Goal: Task Accomplishment & Management: Use online tool/utility

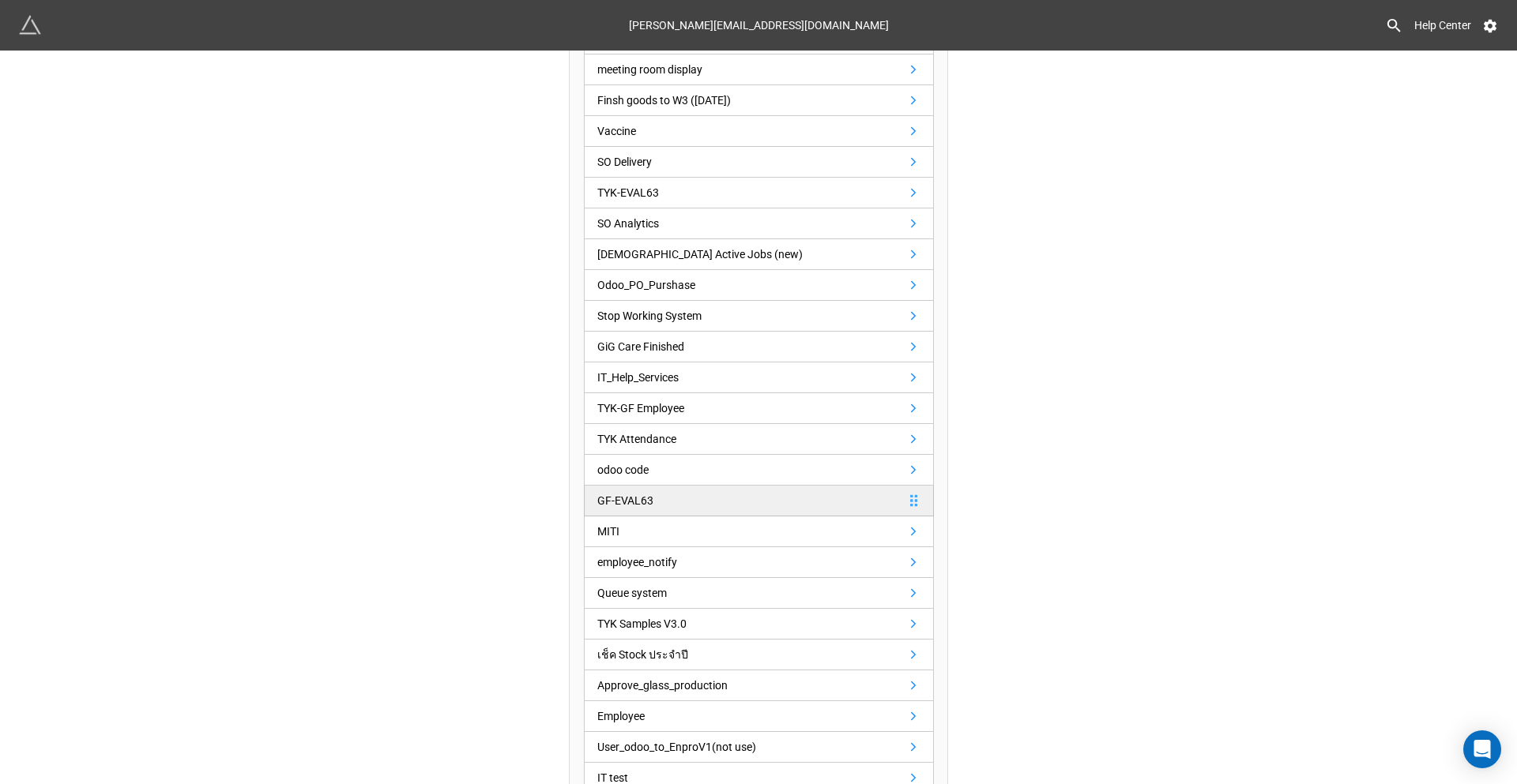
scroll to position [316, 0]
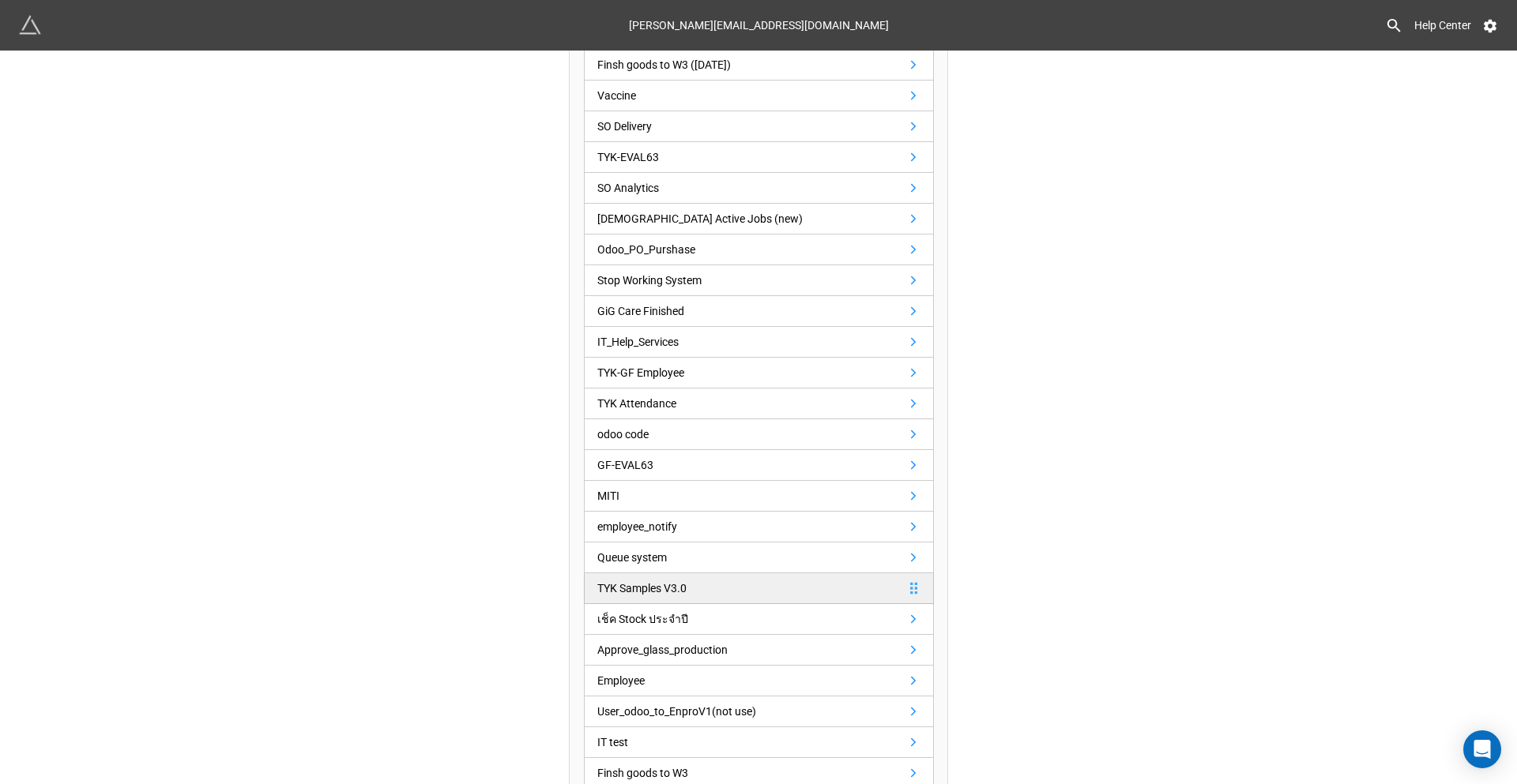
click at [675, 591] on div "TYK Samples V3.0" at bounding box center [641, 588] width 89 height 18
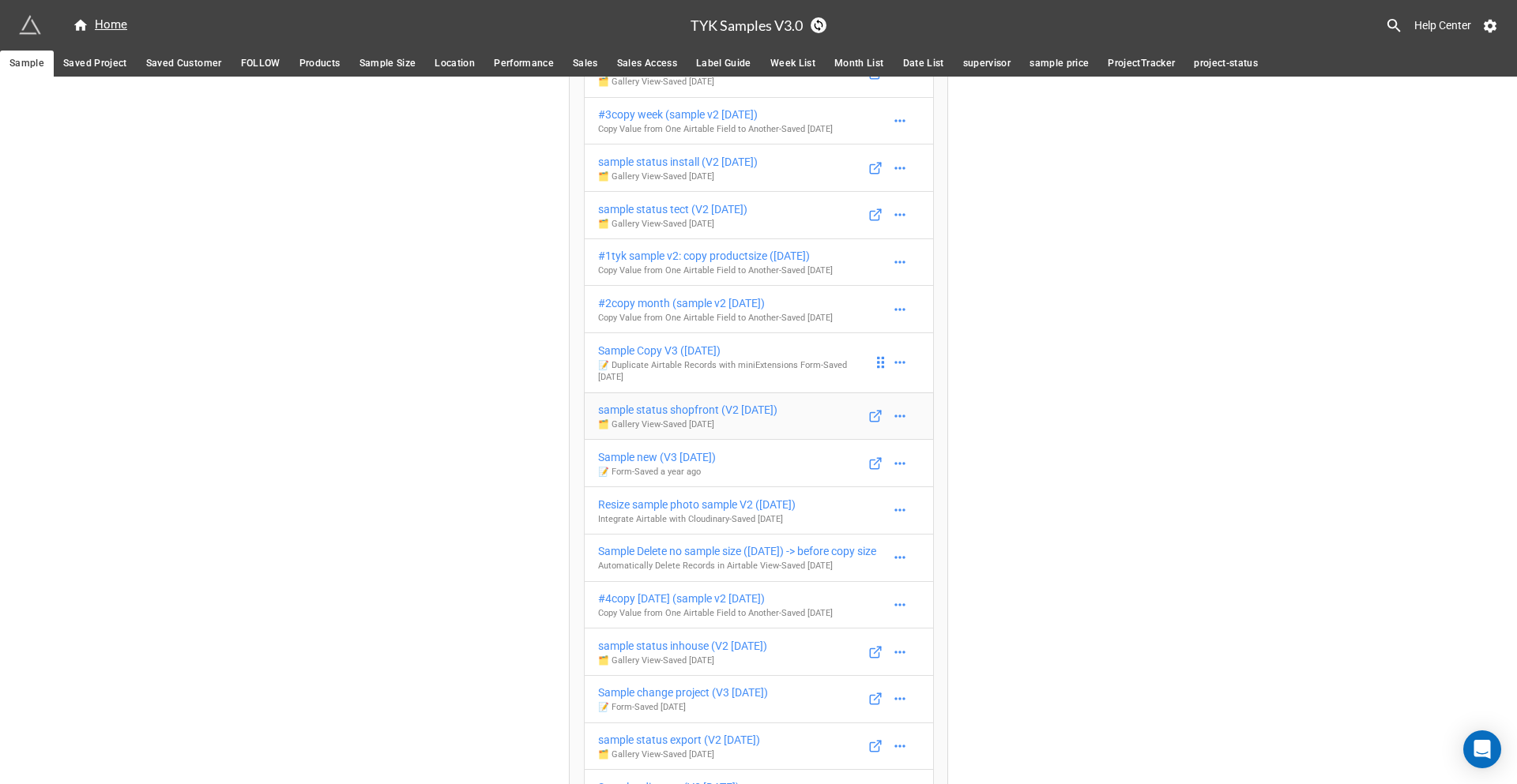
scroll to position [237, 0]
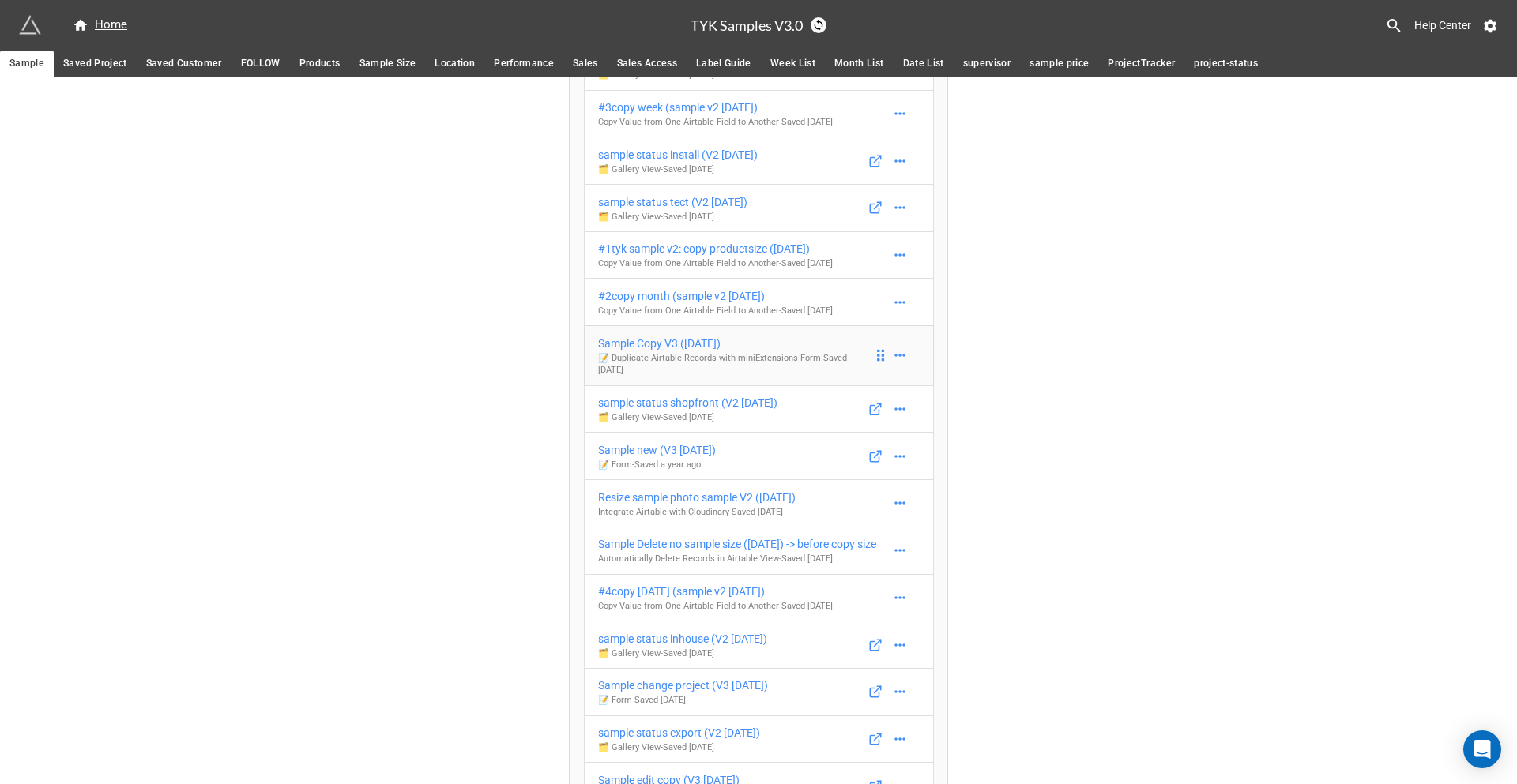
click at [660, 347] on div "Sample Copy V3 ([DATE])" at bounding box center [735, 344] width 275 height 18
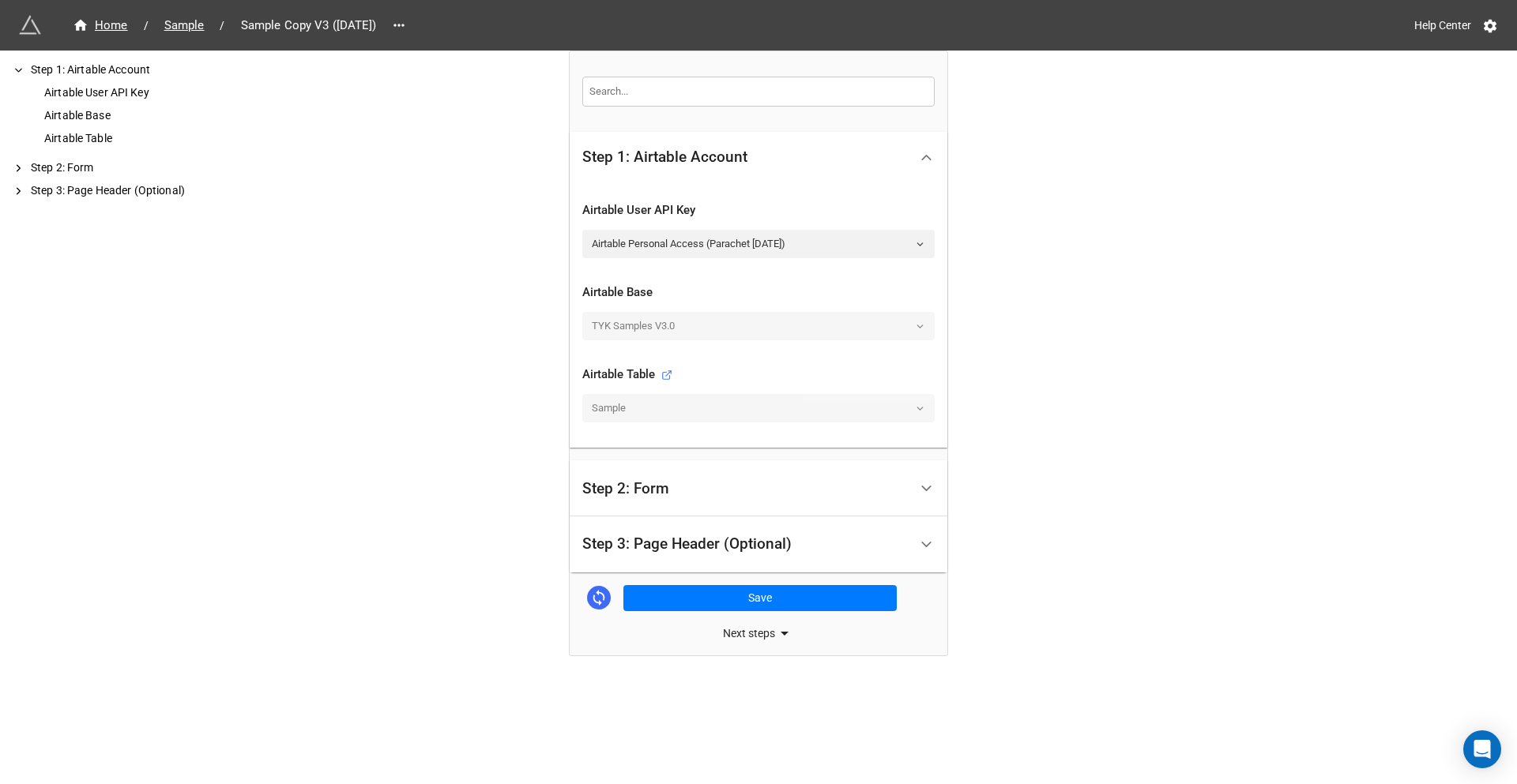
click at [838, 492] on div "Step 2: Form" at bounding box center [745, 488] width 326 height 37
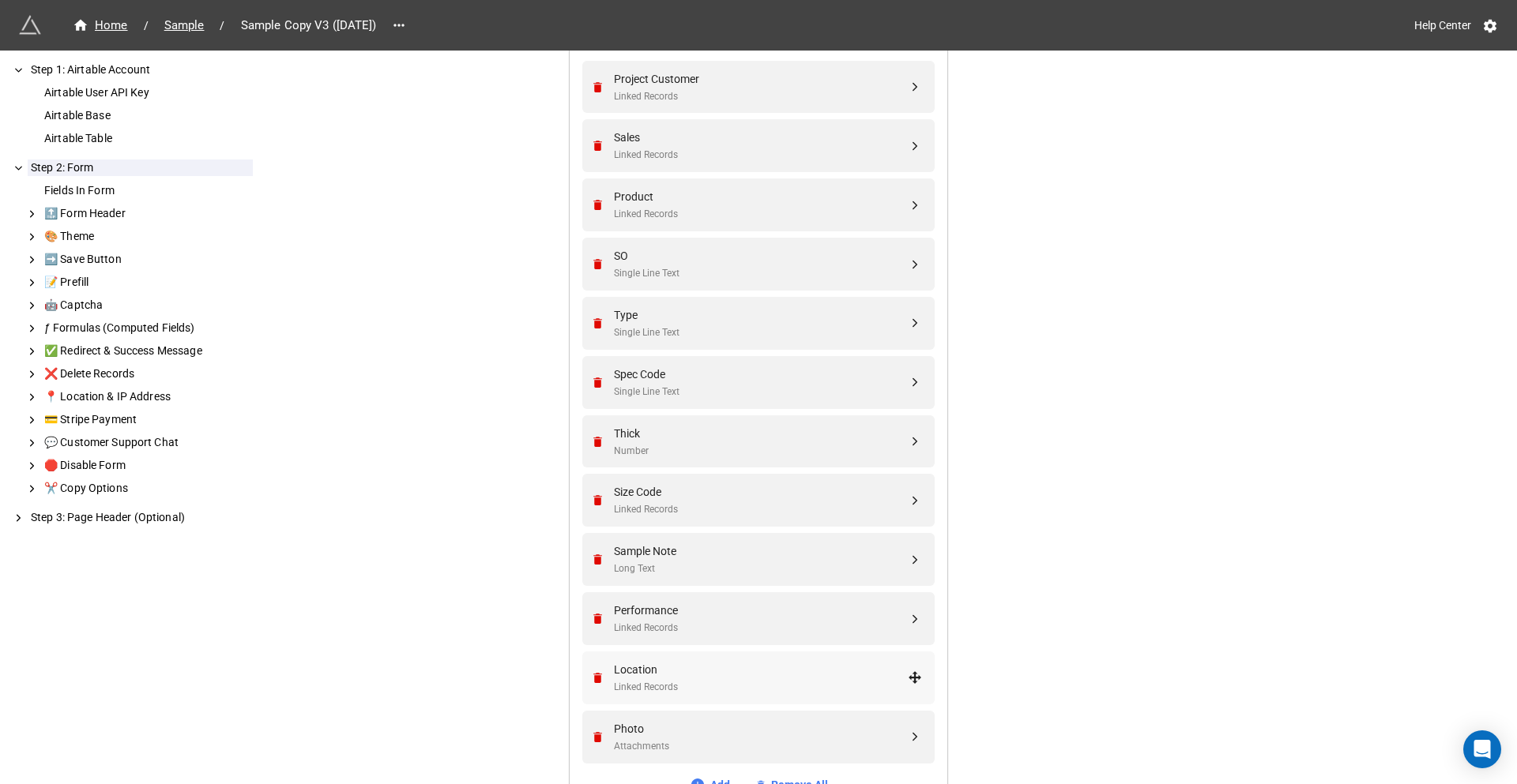
scroll to position [158, 0]
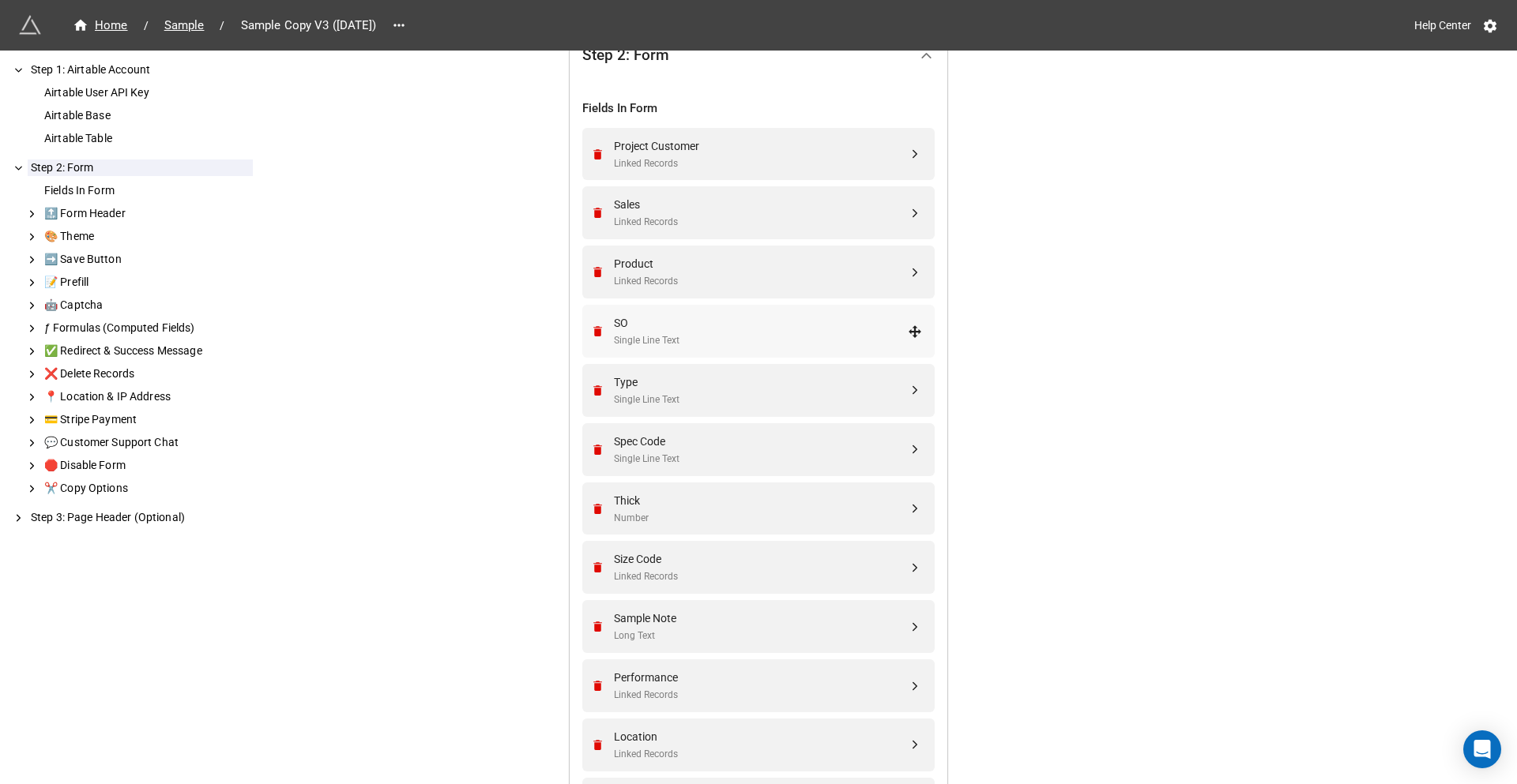
click at [694, 336] on div "Single Line Text" at bounding box center [761, 341] width 294 height 15
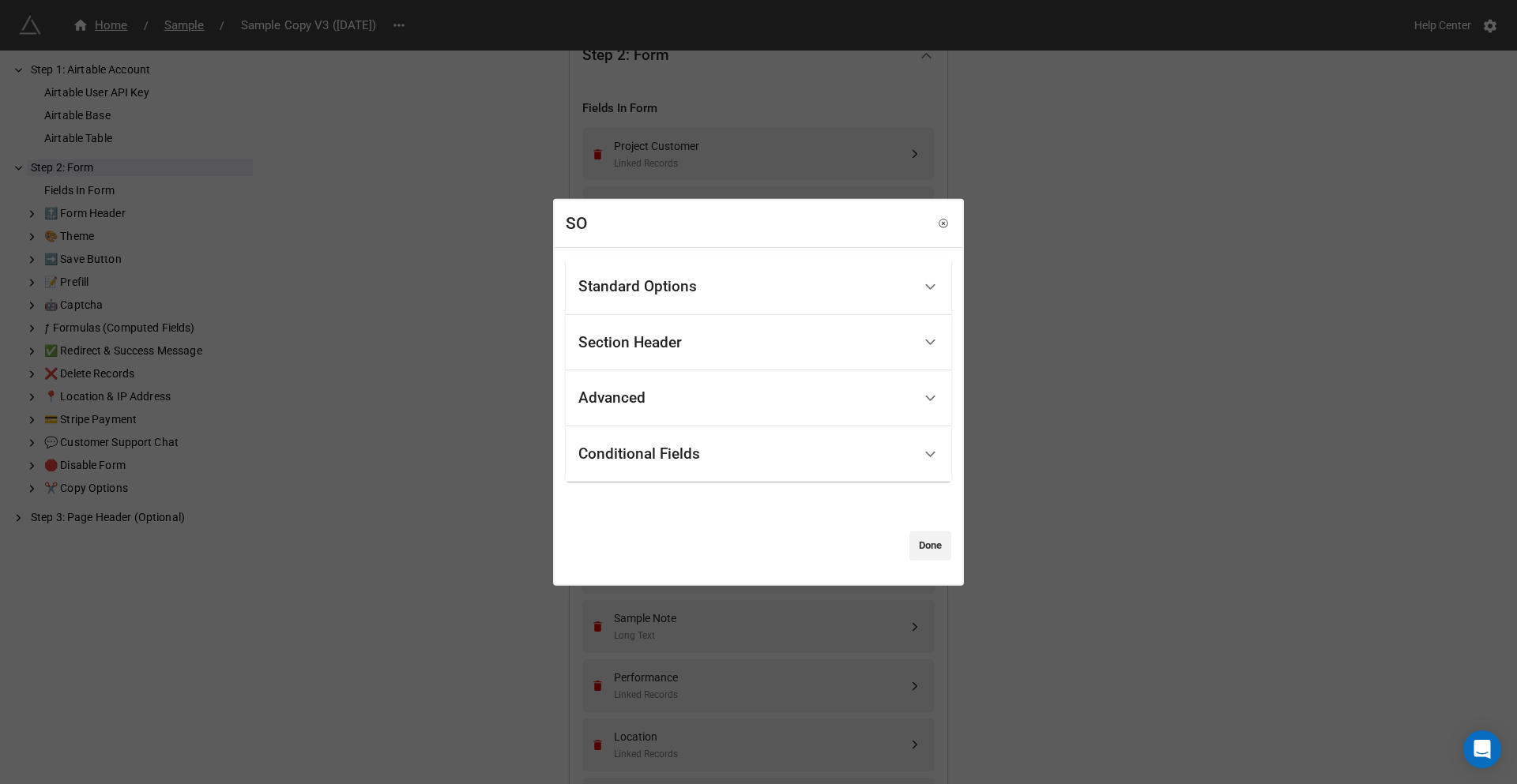
click at [722, 290] on div "Standard Options" at bounding box center [745, 287] width 334 height 37
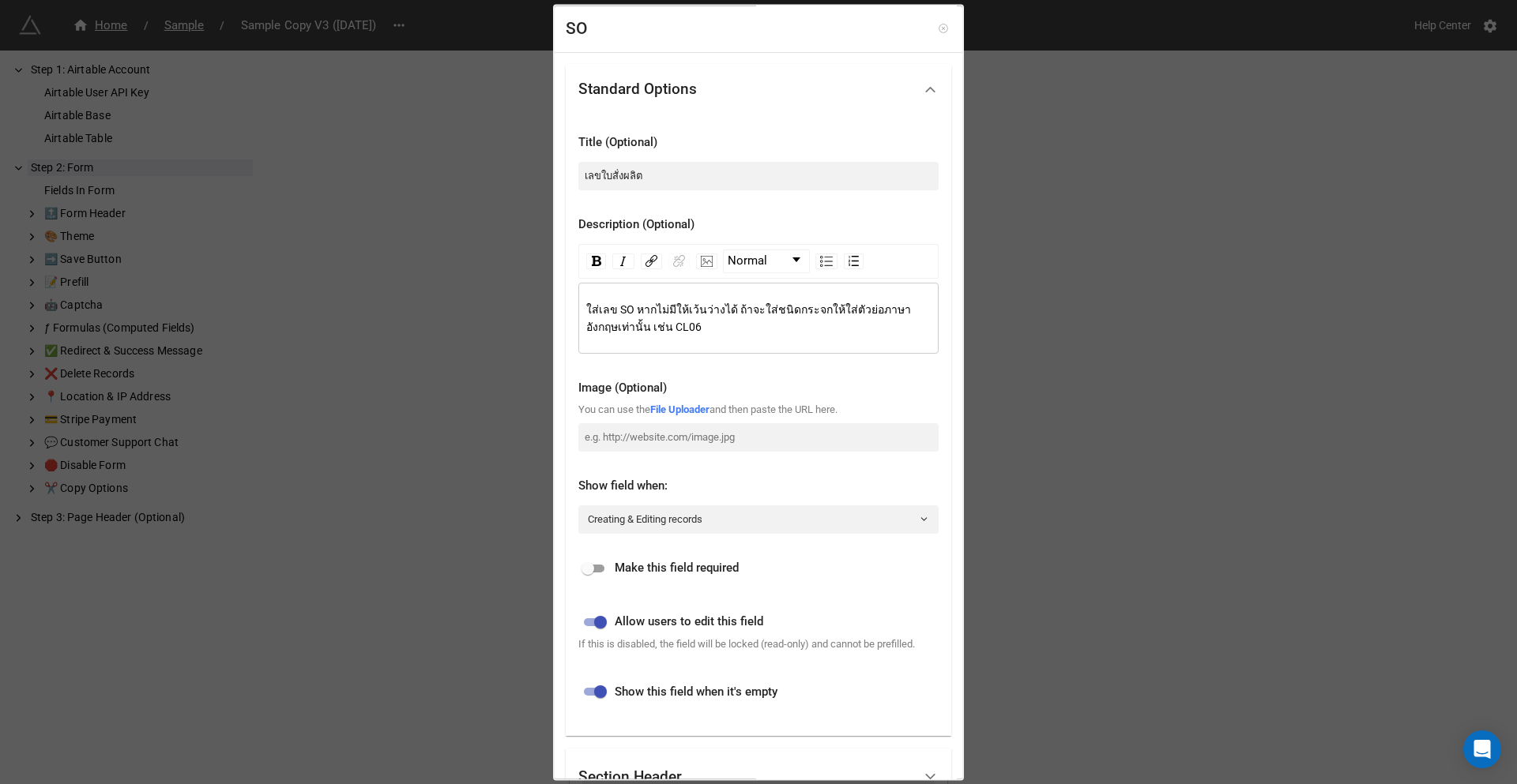
click at [939, 25] on icon at bounding box center [943, 28] width 9 height 9
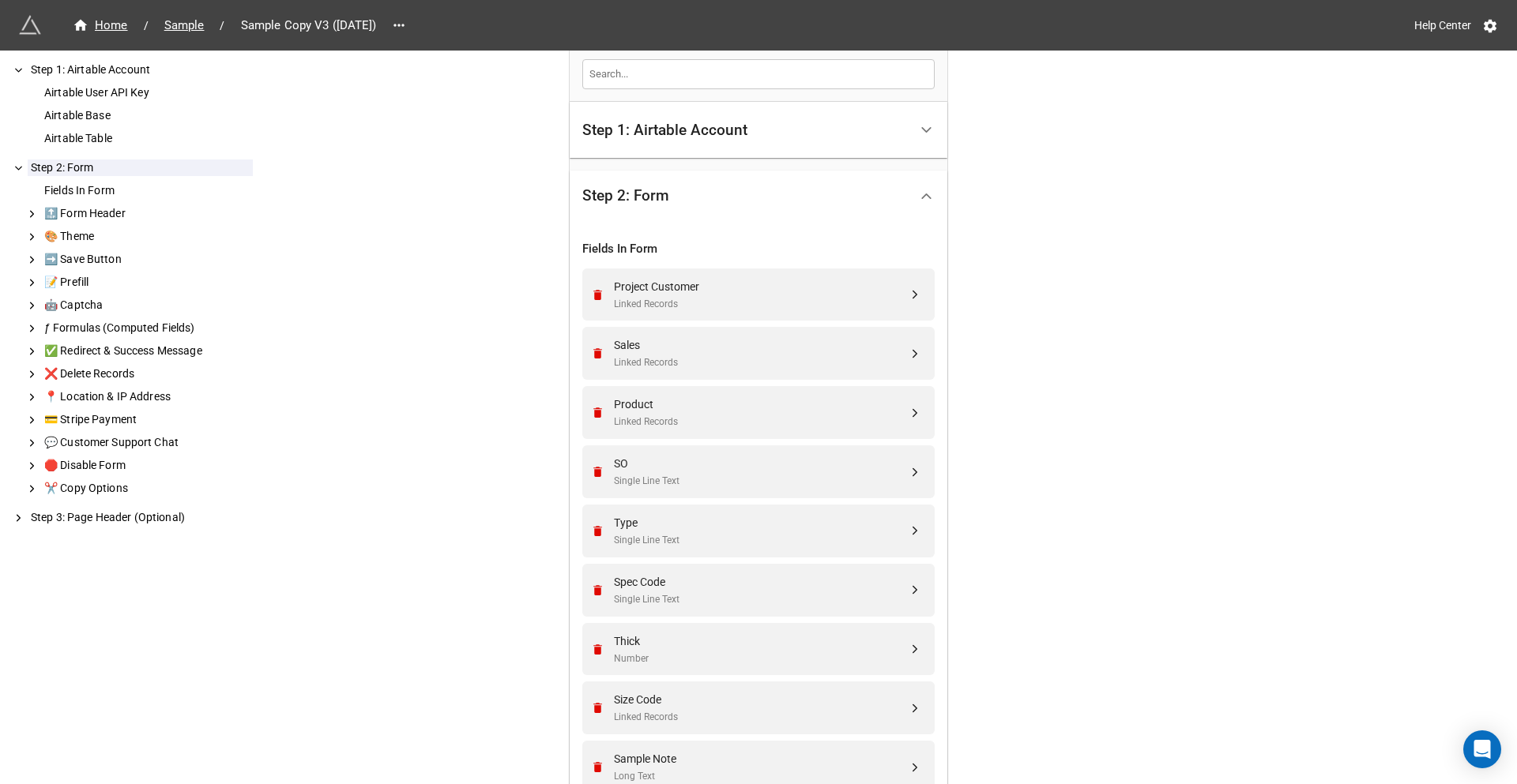
scroll to position [0, 0]
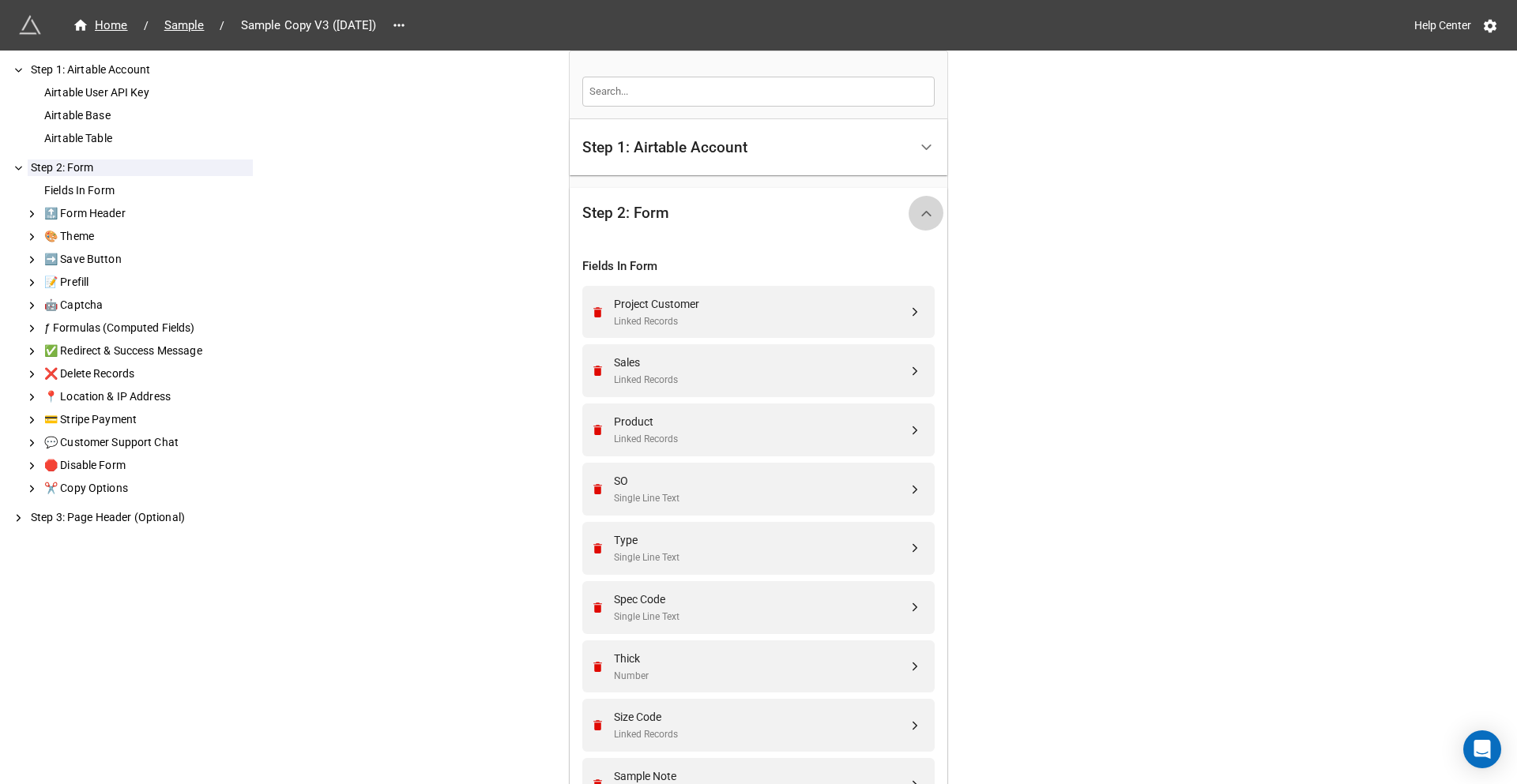
click at [923, 211] on polyline at bounding box center [926, 212] width 9 height 4
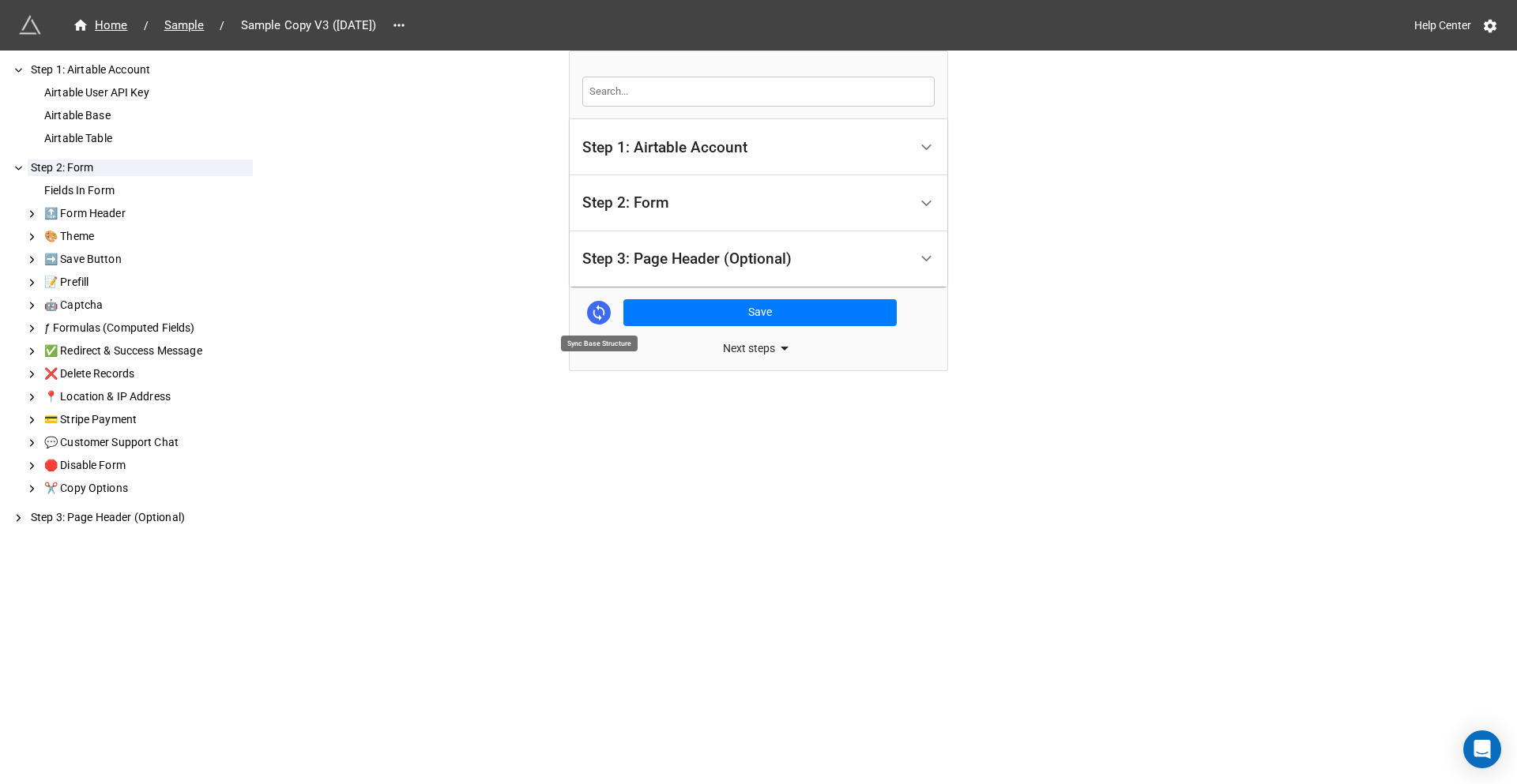
click at [595, 313] on icon at bounding box center [599, 313] width 18 height 18
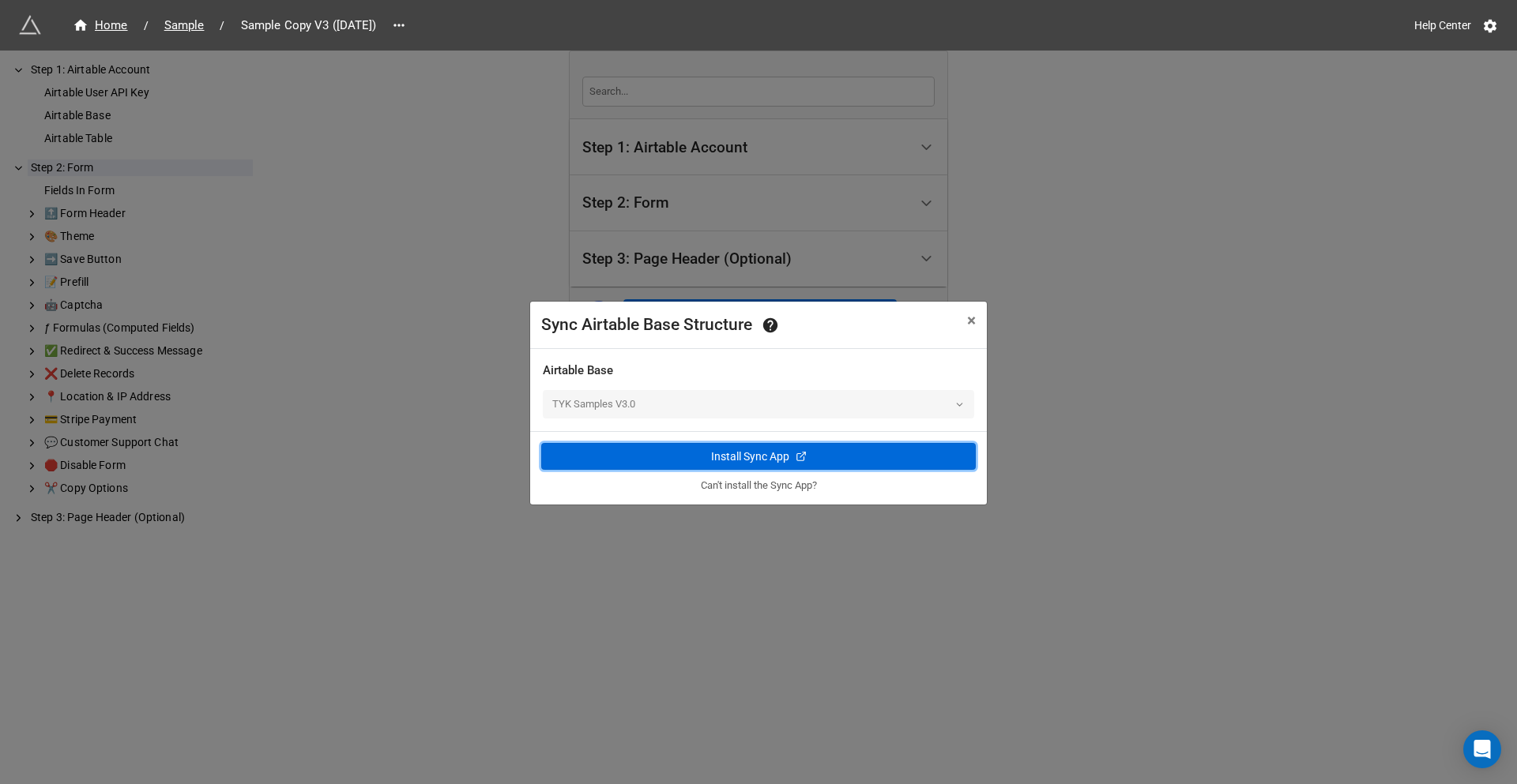
click at [772, 449] on div "Install Sync App" at bounding box center [750, 456] width 78 height 17
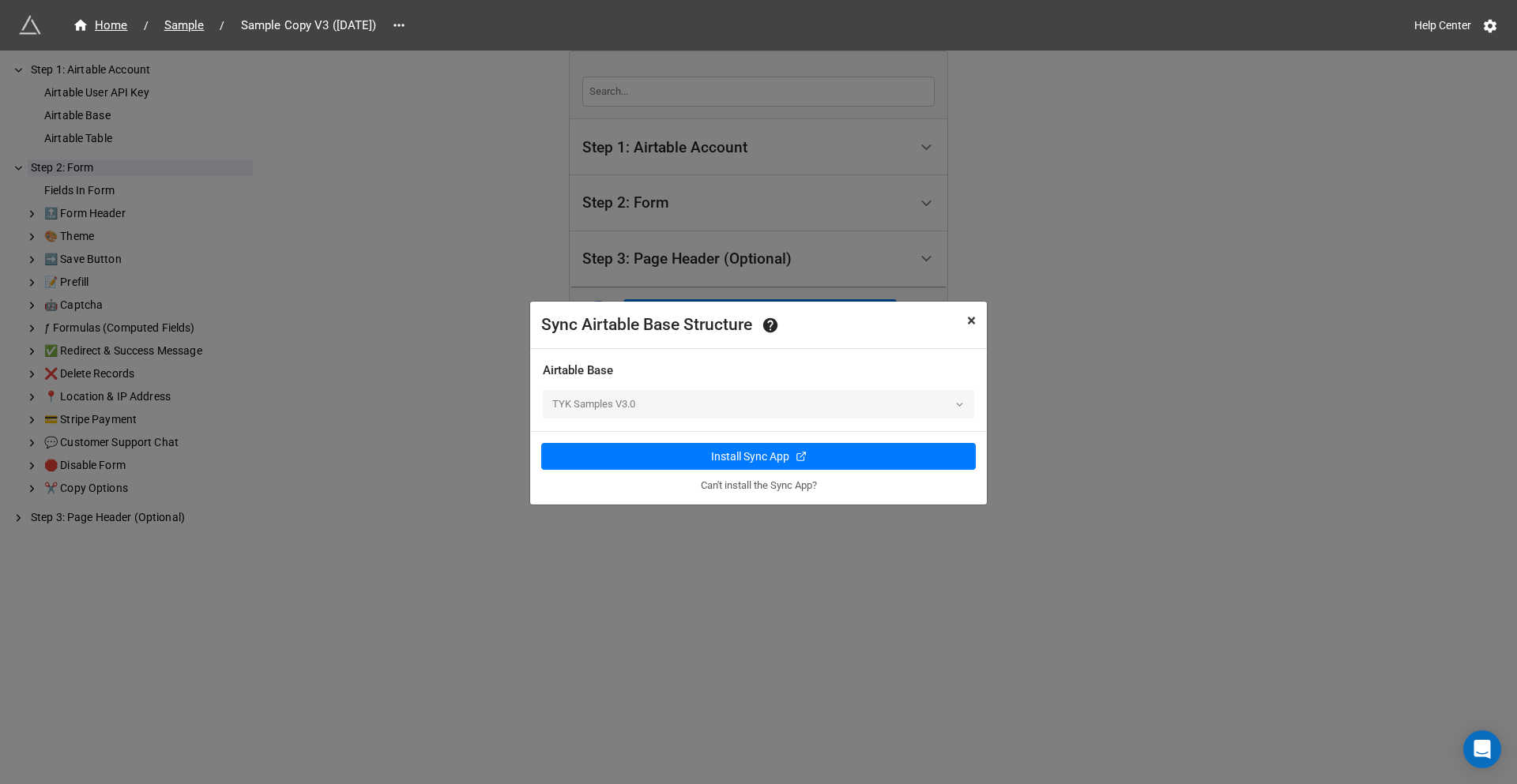
click at [970, 315] on span "×" at bounding box center [972, 320] width 9 height 19
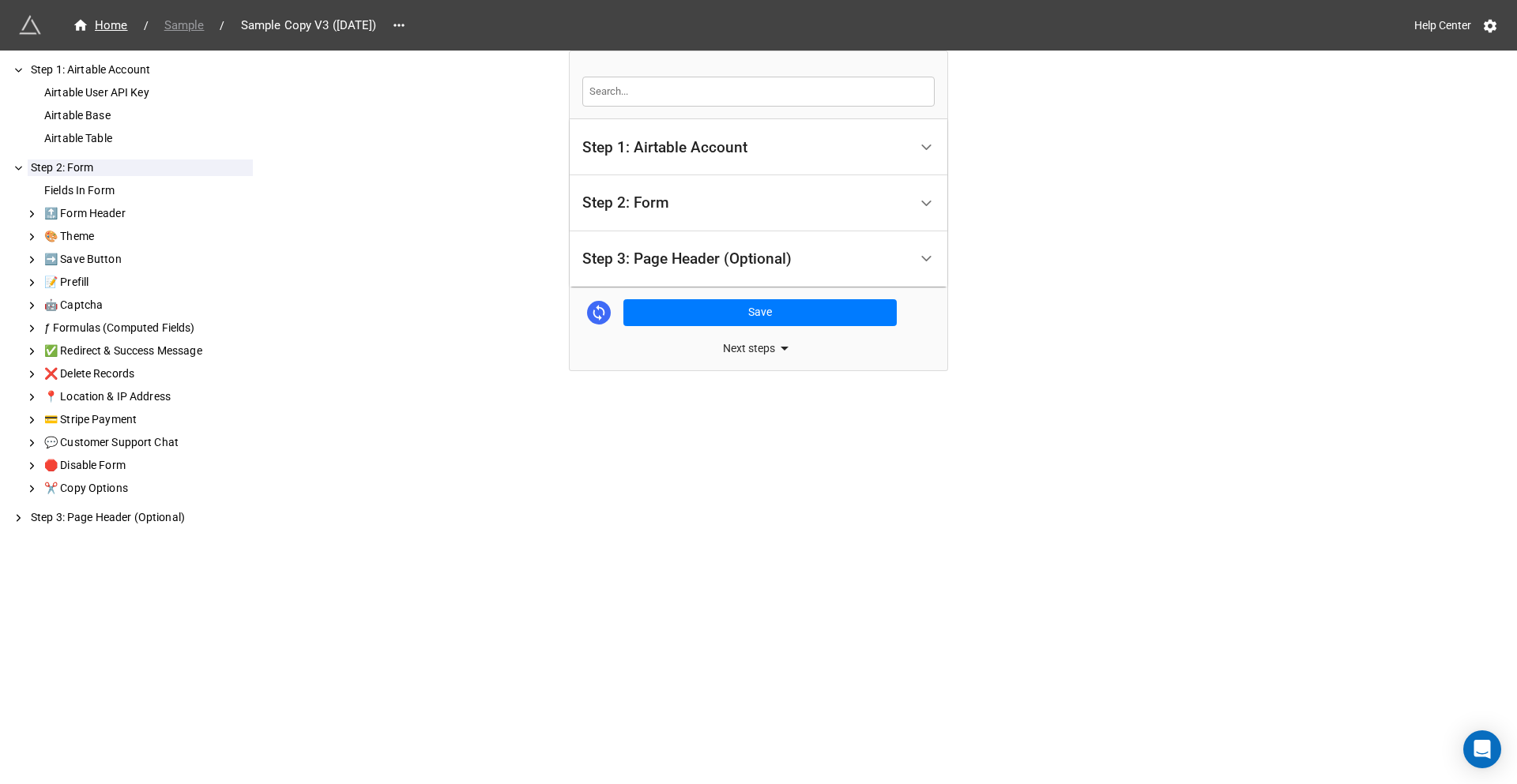
click at [186, 28] on span "Sample" at bounding box center [184, 25] width 60 height 19
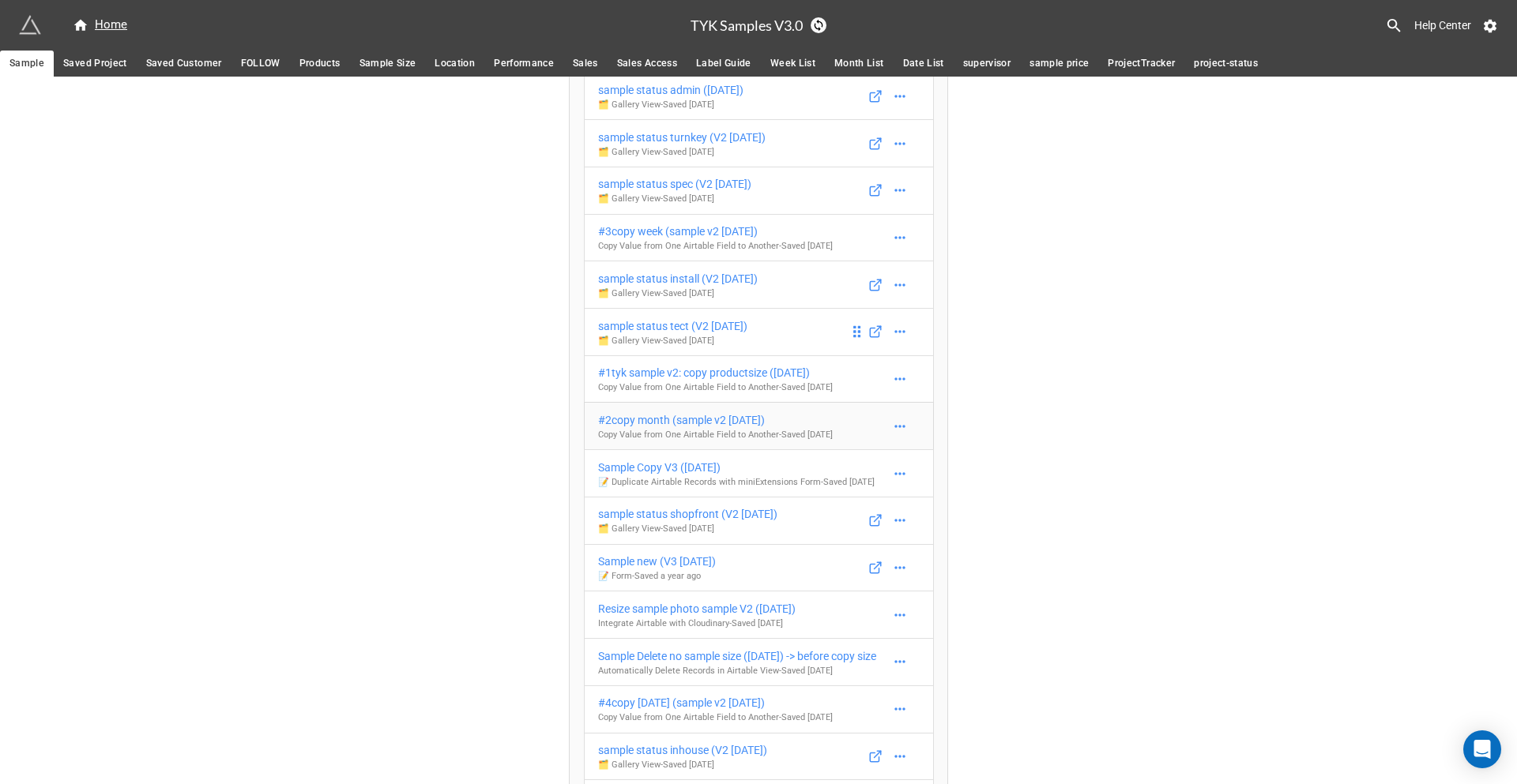
scroll to position [429, 0]
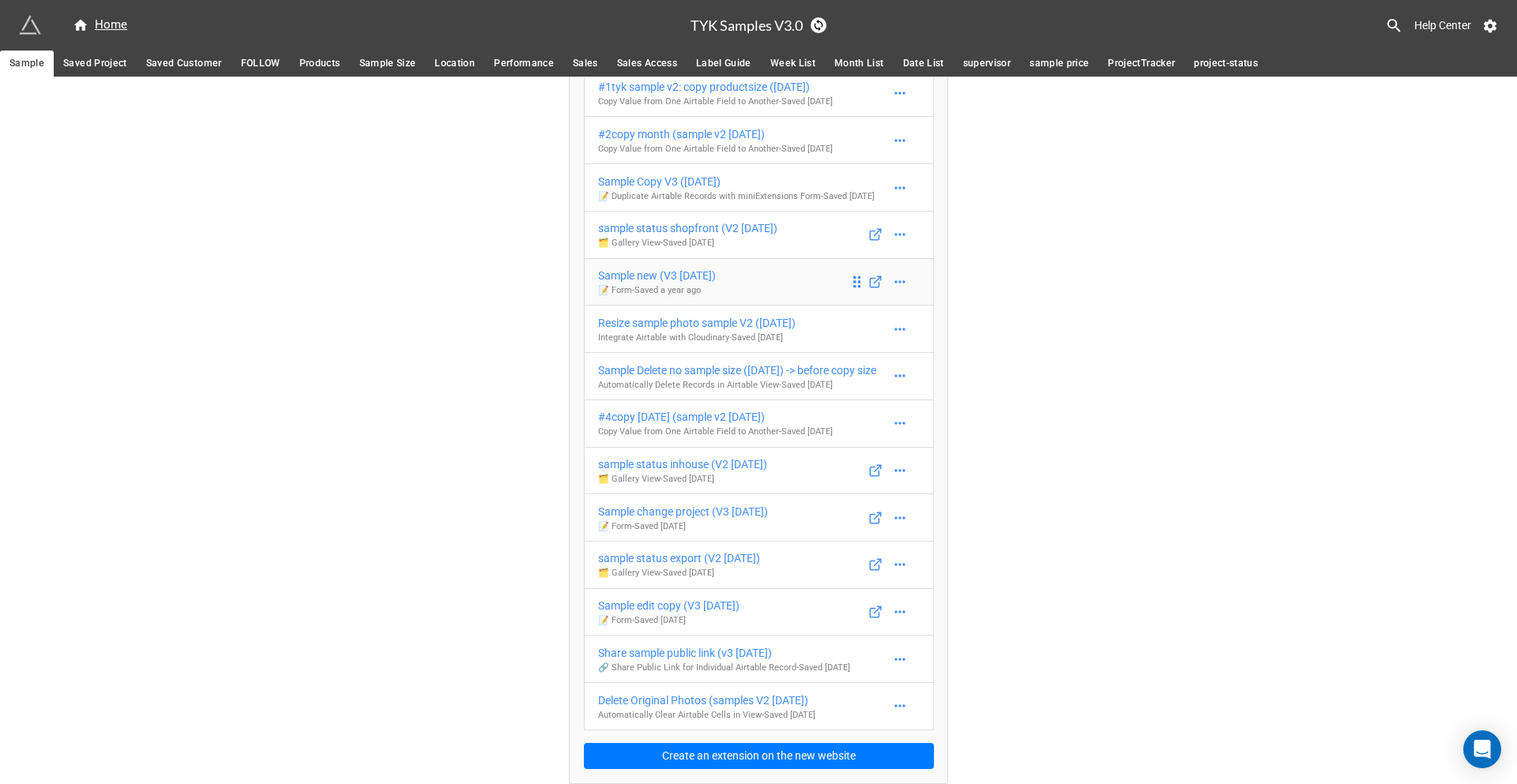
click at [674, 267] on div "Sample new (V3 [DATE])" at bounding box center [657, 276] width 118 height 18
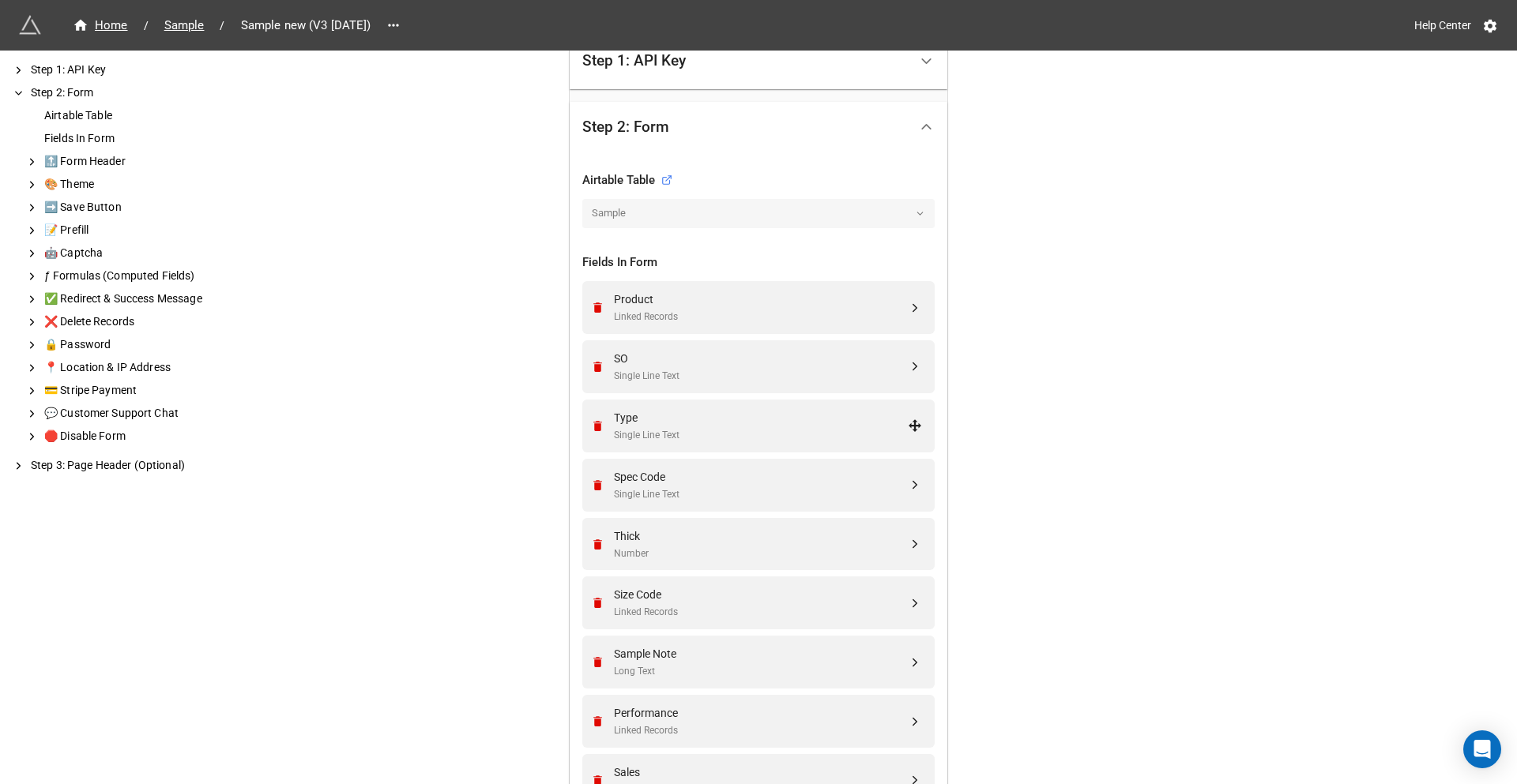
scroll to position [589, 0]
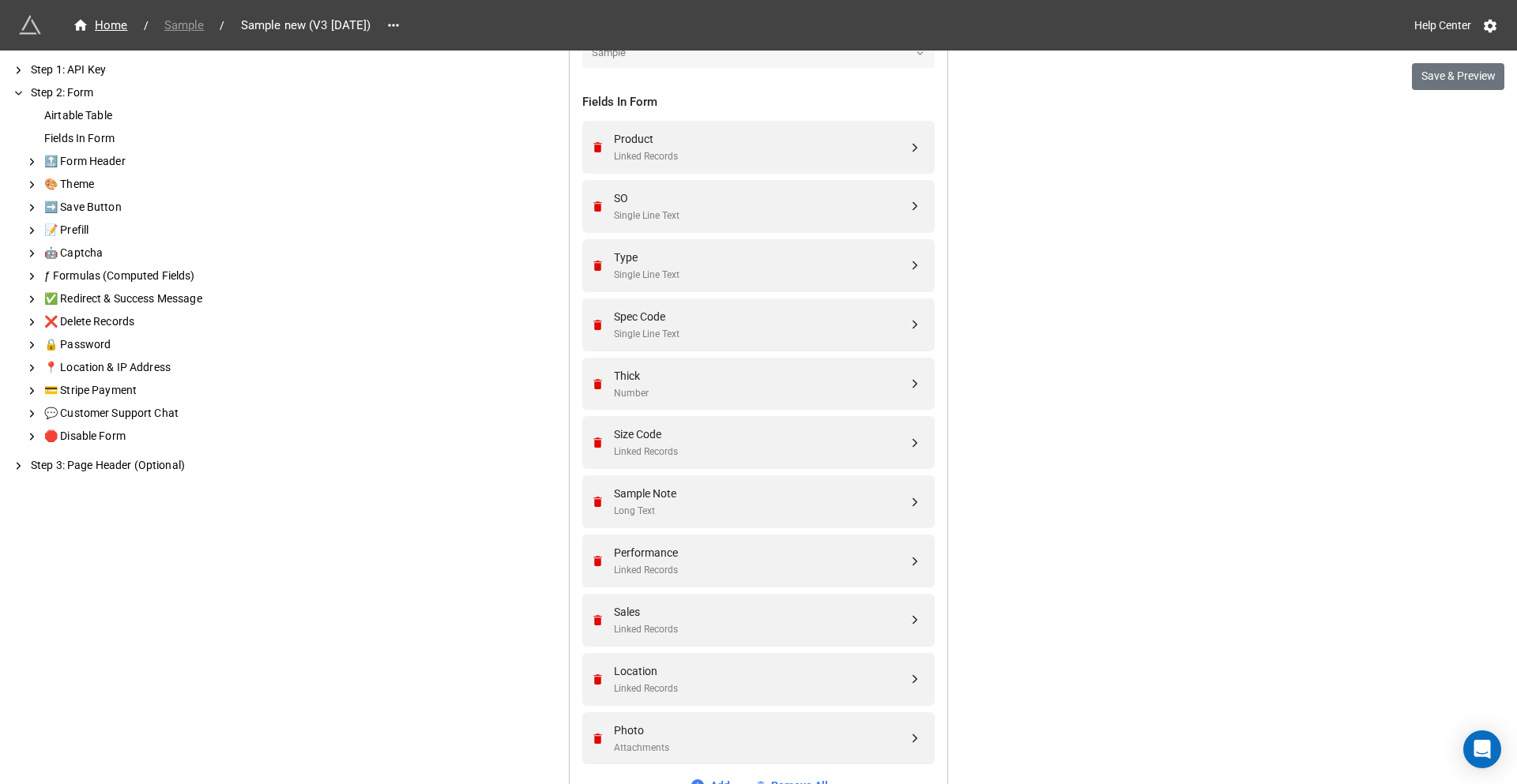
click at [182, 24] on span "Sample" at bounding box center [184, 25] width 60 height 19
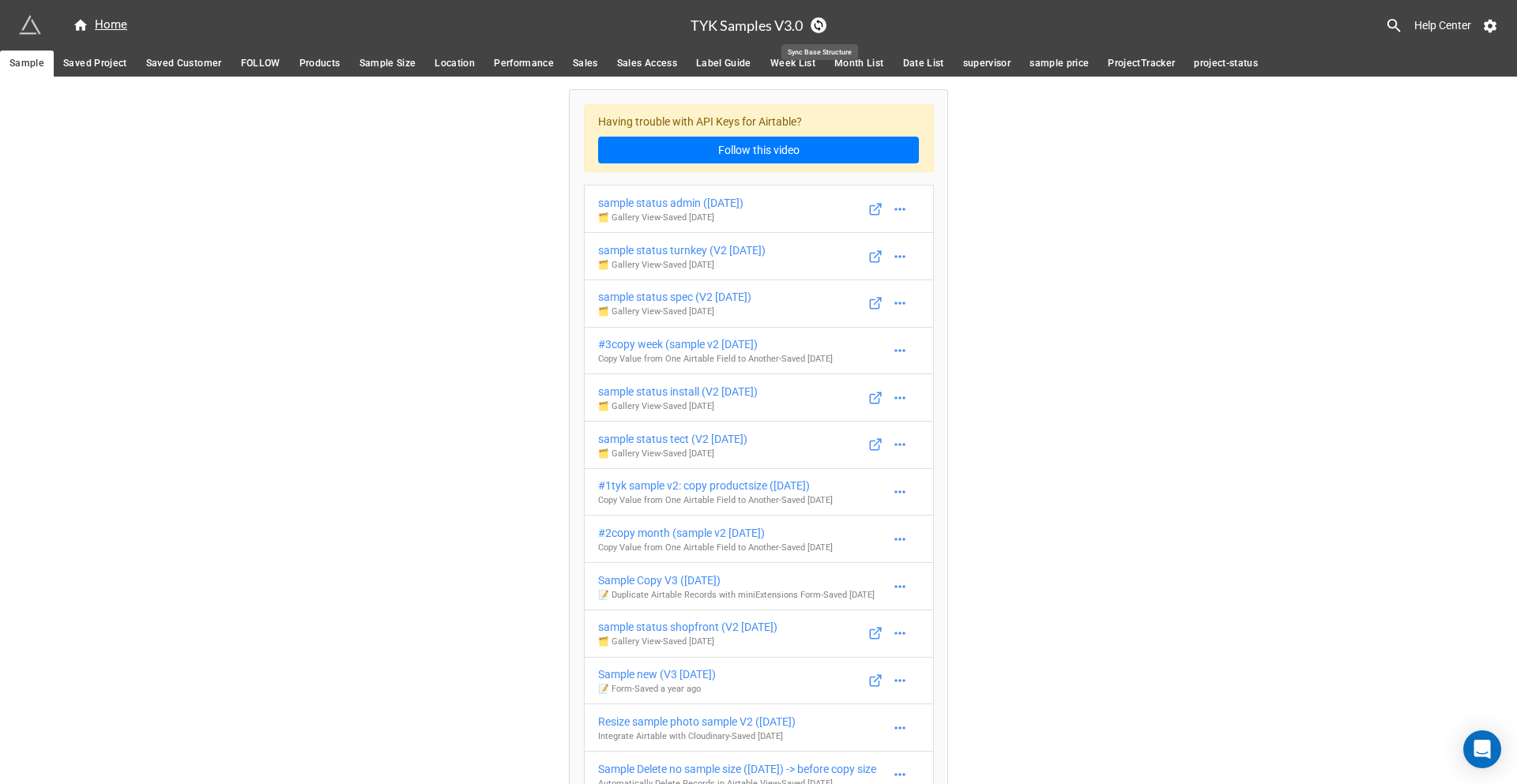
click at [818, 26] on icon at bounding box center [818, 24] width 13 height 13
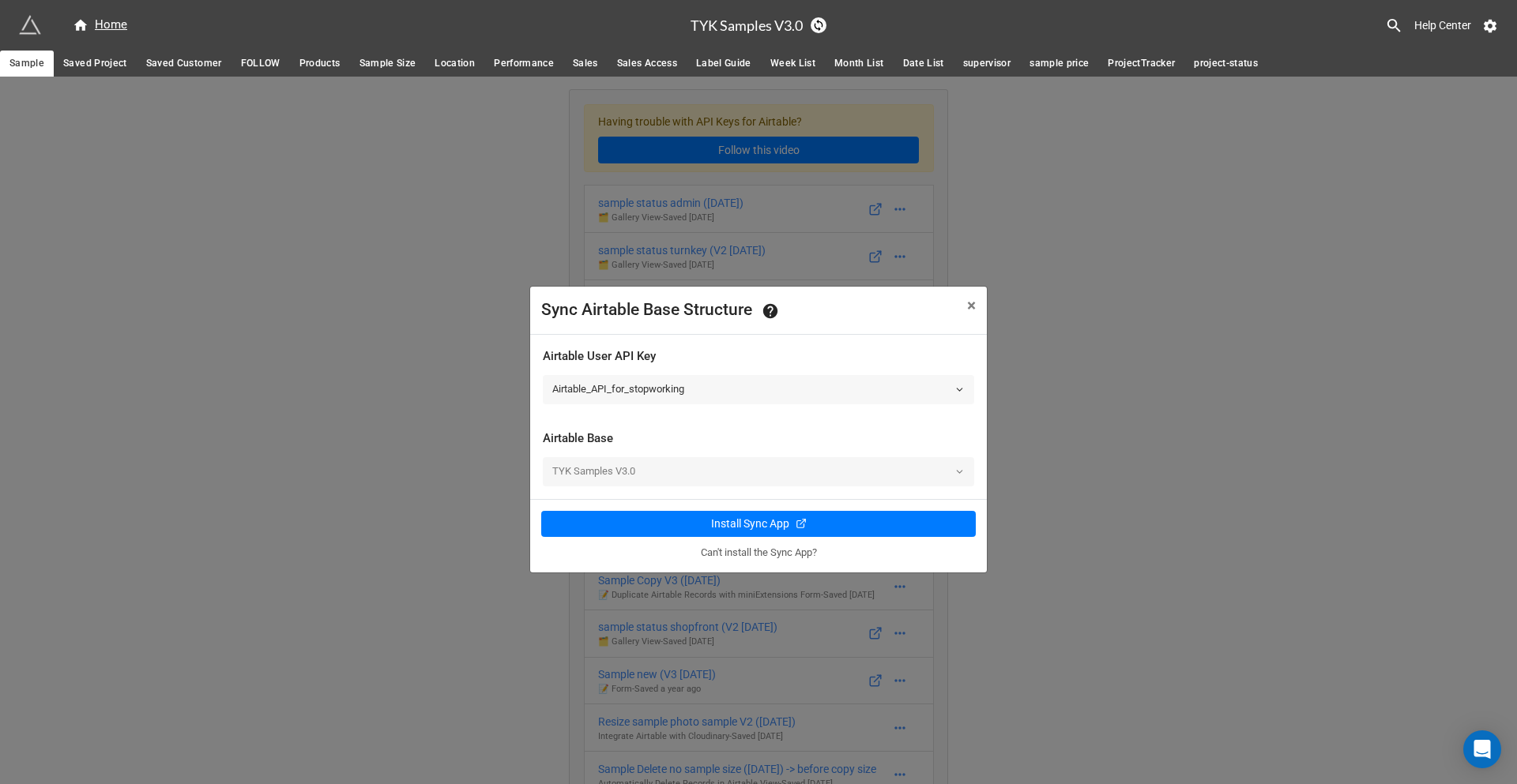
click at [727, 388] on link "Airtable_API_for_stopworking" at bounding box center [758, 389] width 432 height 28
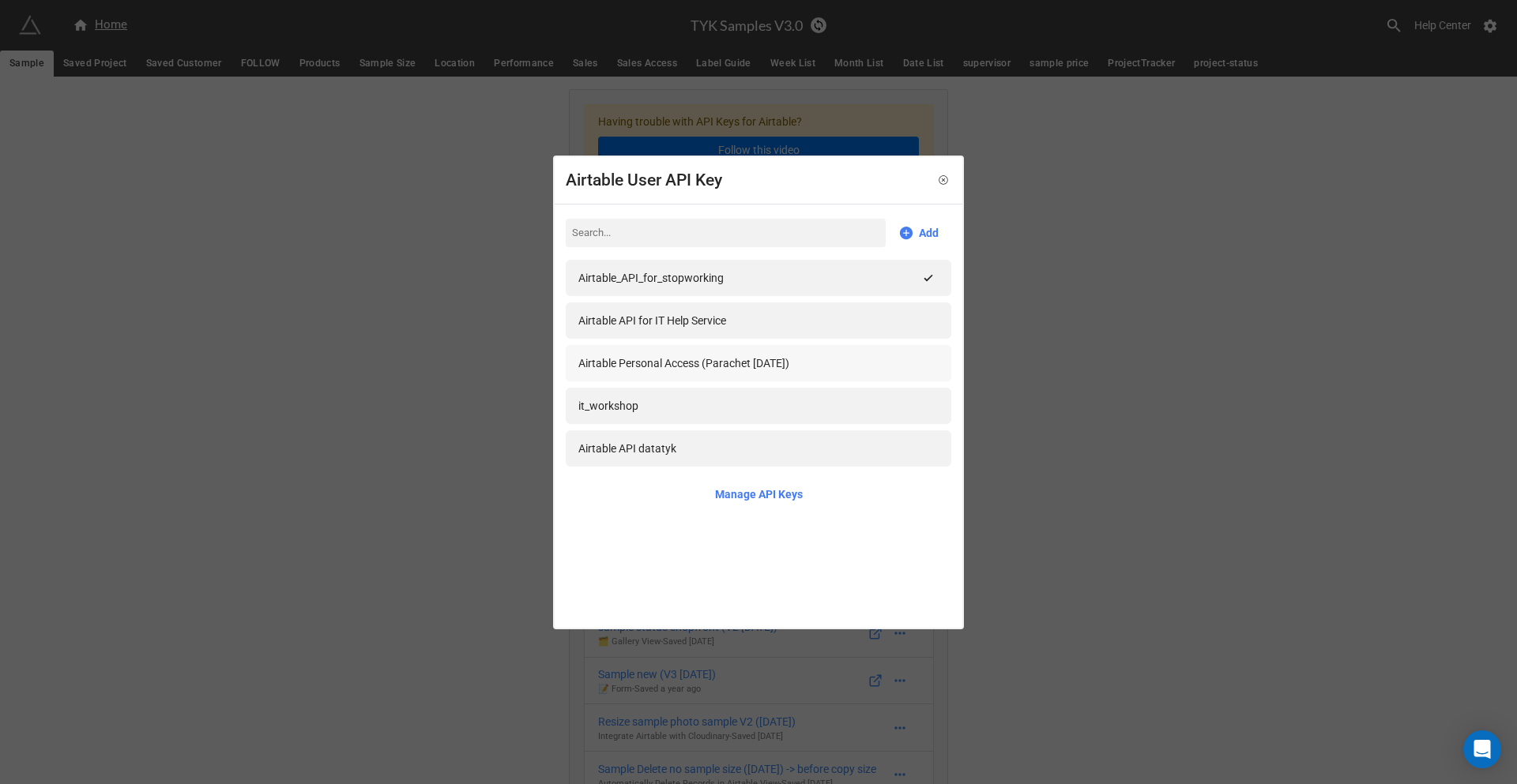
click at [831, 368] on div "Airtable Personal Access (Parachet [DATE])" at bounding box center [759, 363] width 360 height 18
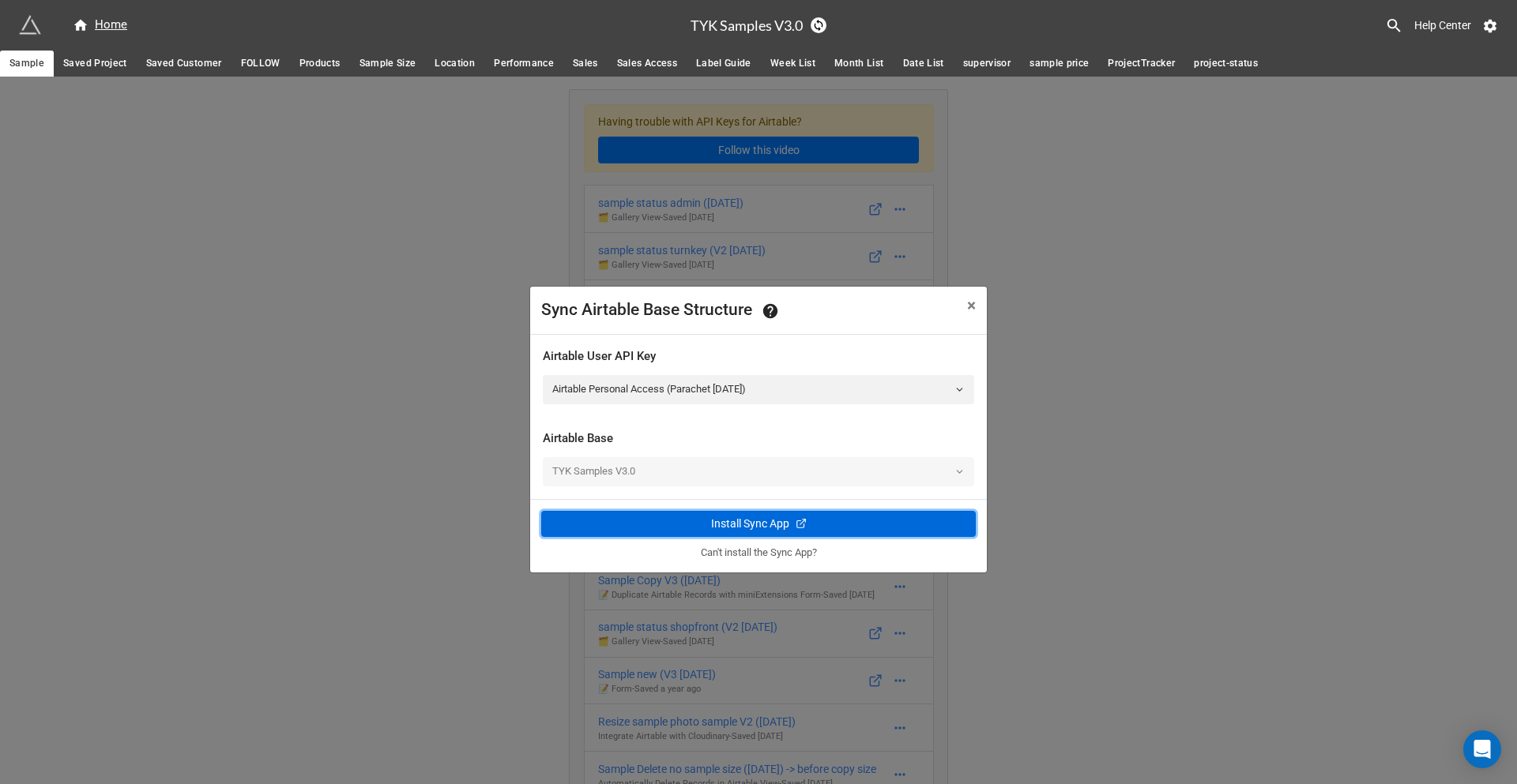
click at [760, 522] on div "Install Sync App" at bounding box center [750, 524] width 78 height 17
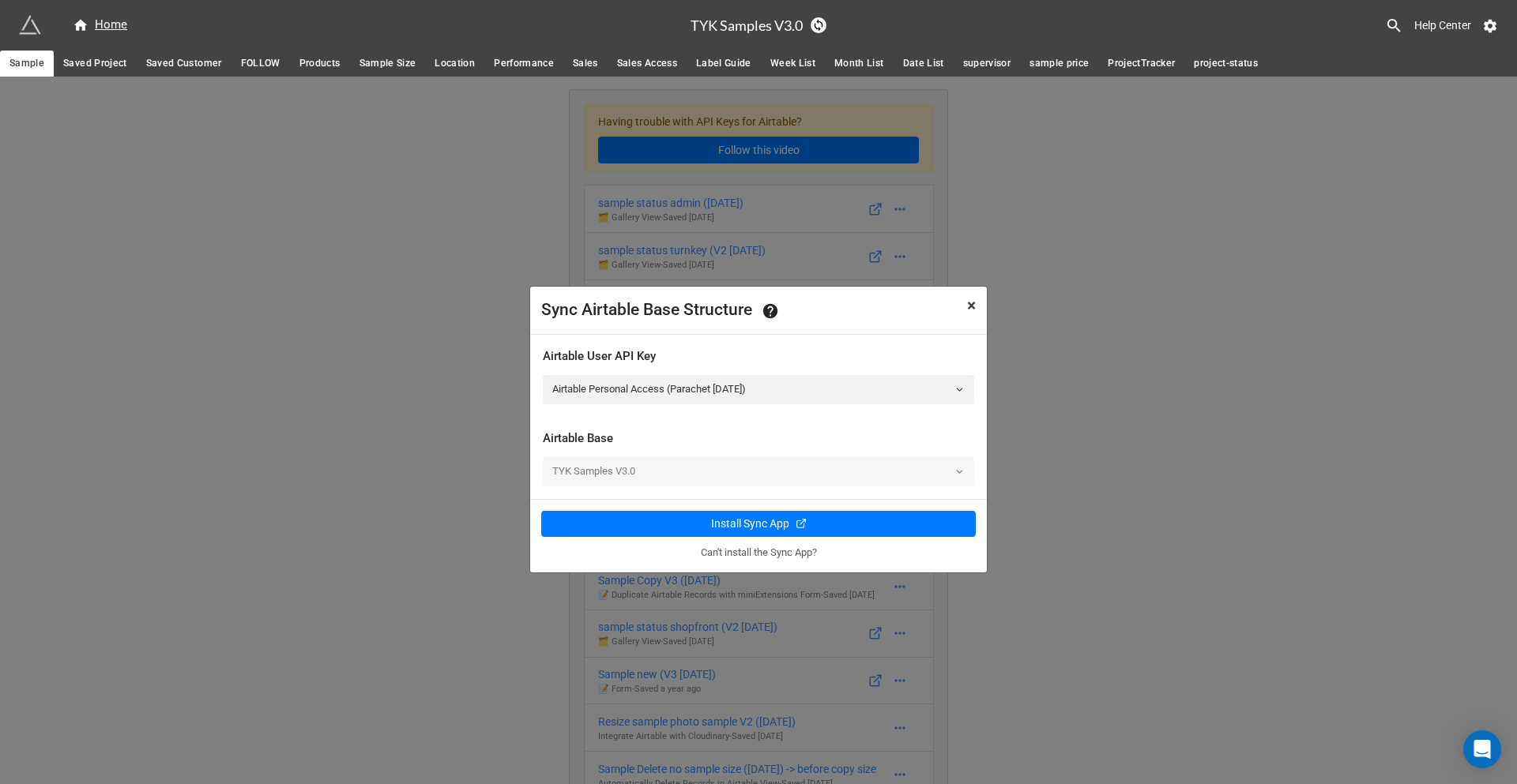
click at [972, 307] on span "×" at bounding box center [972, 305] width 9 height 19
